Goal: Check status: Check status

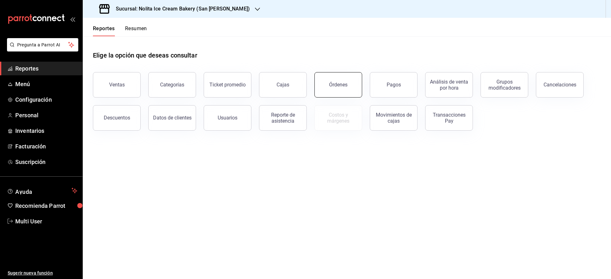
click at [337, 81] on button "Órdenes" at bounding box center [338, 84] width 48 height 25
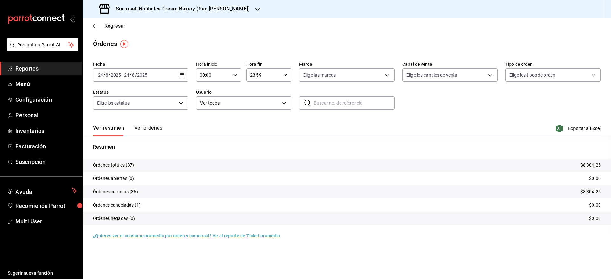
click at [141, 75] on input "2025" at bounding box center [142, 74] width 11 height 5
click at [132, 92] on span "Hoy" at bounding box center [122, 94] width 49 height 7
click at [161, 76] on div "[DATE] [DATE] - [DATE] [DATE]" at bounding box center [140, 74] width 95 height 13
click at [134, 166] on span "Rango de fechas" at bounding box center [122, 165] width 49 height 7
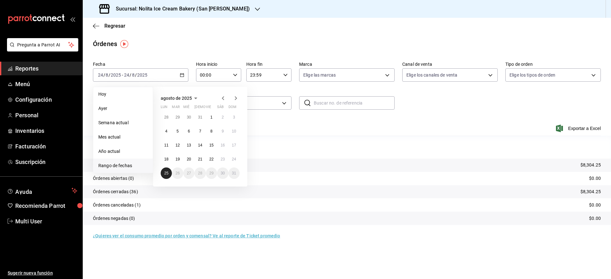
click at [169, 169] on button "25" at bounding box center [166, 173] width 11 height 11
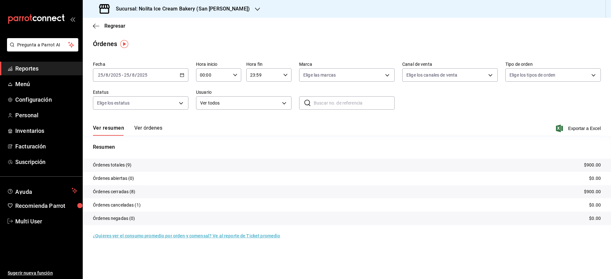
click at [147, 125] on button "Ver órdenes" at bounding box center [148, 130] width 28 height 11
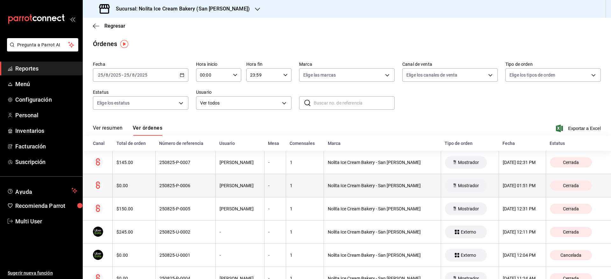
click at [197, 185] on div "250825-P-0006" at bounding box center [185, 185] width 52 height 5
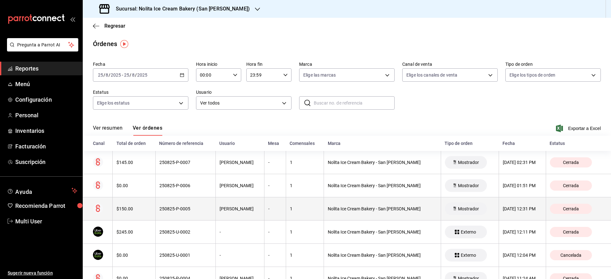
click at [198, 210] on div "250825-P-0005" at bounding box center [185, 208] width 52 height 5
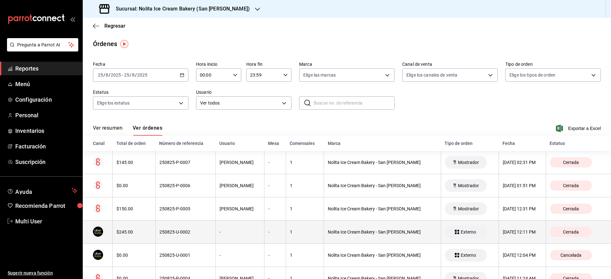
click at [200, 232] on div "250825-U-0002" at bounding box center [185, 232] width 52 height 5
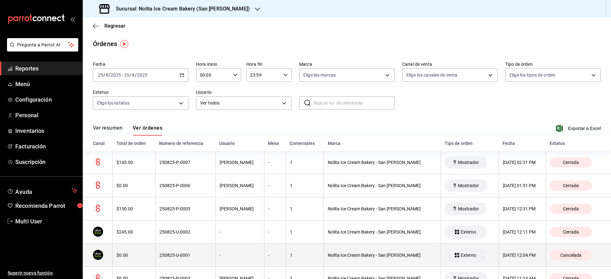
click at [202, 251] on th "250825-U-0001" at bounding box center [185, 255] width 60 height 23
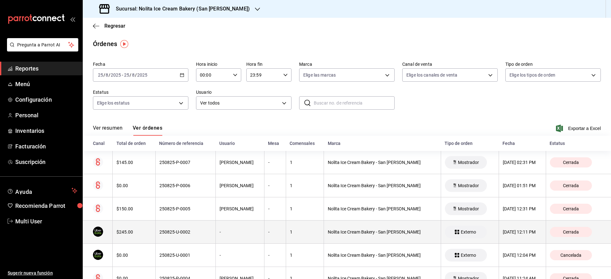
click at [199, 231] on div "250825-U-0002" at bounding box center [185, 232] width 52 height 5
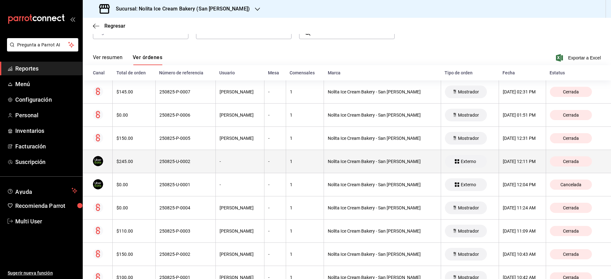
scroll to position [82, 0]
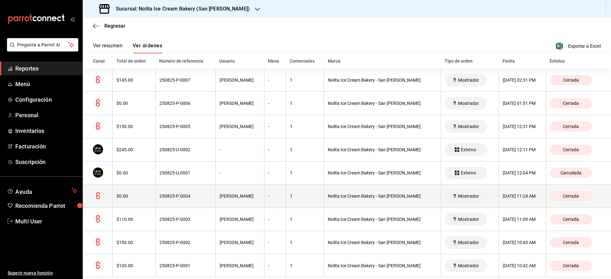
click at [205, 199] on th "250825-P-0004" at bounding box center [185, 196] width 60 height 23
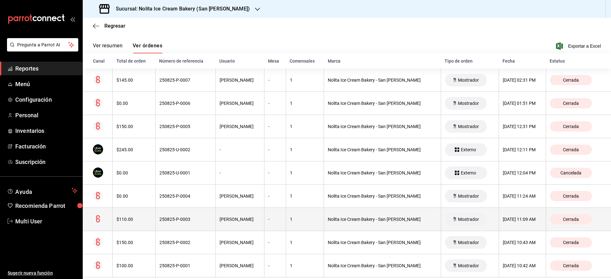
click at [211, 219] on th "250825-P-0003" at bounding box center [185, 219] width 60 height 23
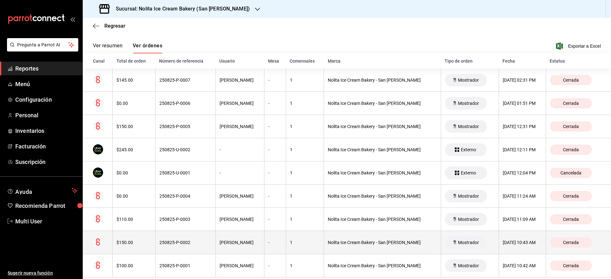
click at [211, 241] on th "250825-P-0002" at bounding box center [185, 242] width 60 height 23
